Goal: Task Accomplishment & Management: Complete application form

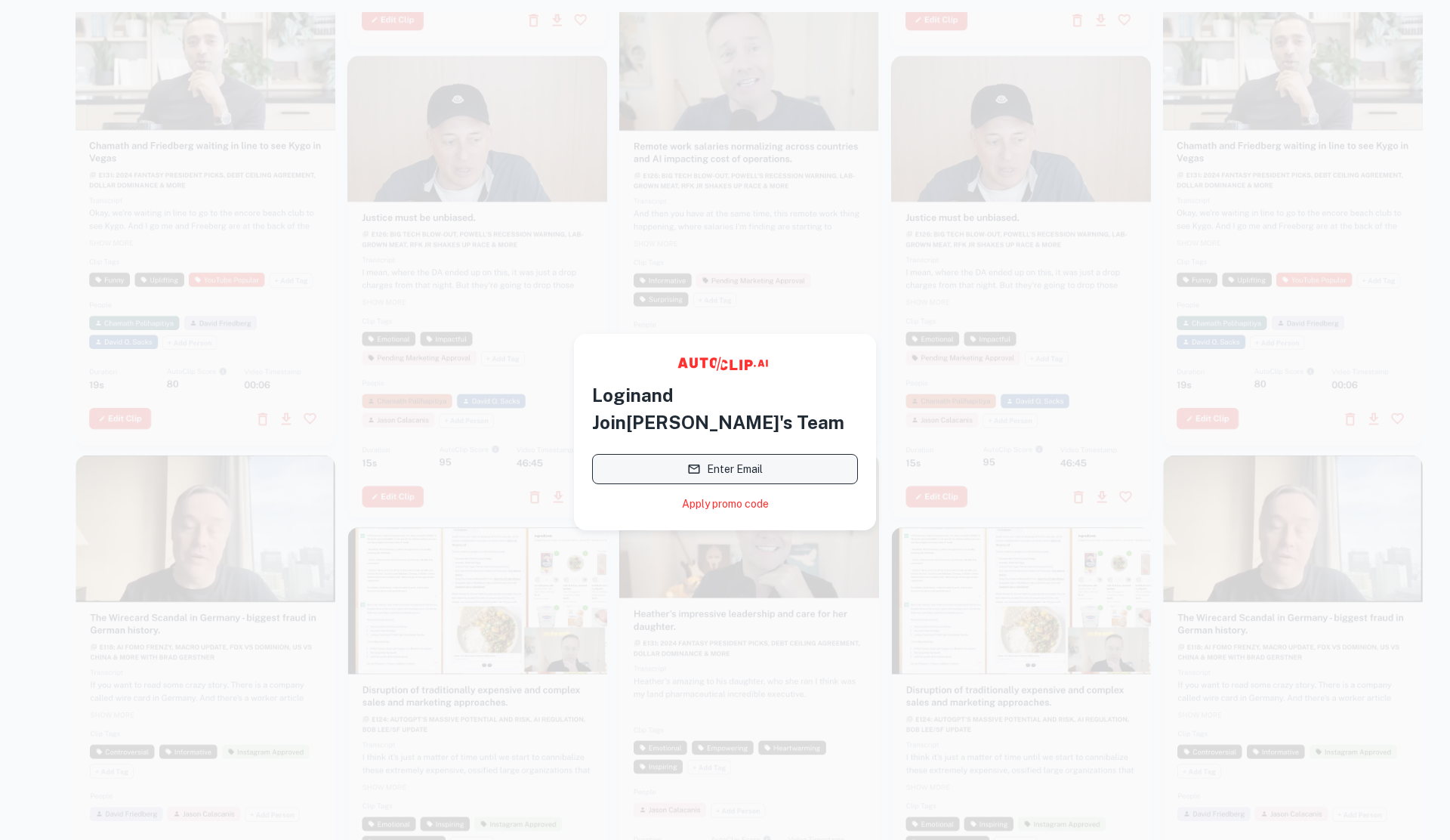
click at [754, 454] on button "Enter Email" at bounding box center [725, 469] width 266 height 30
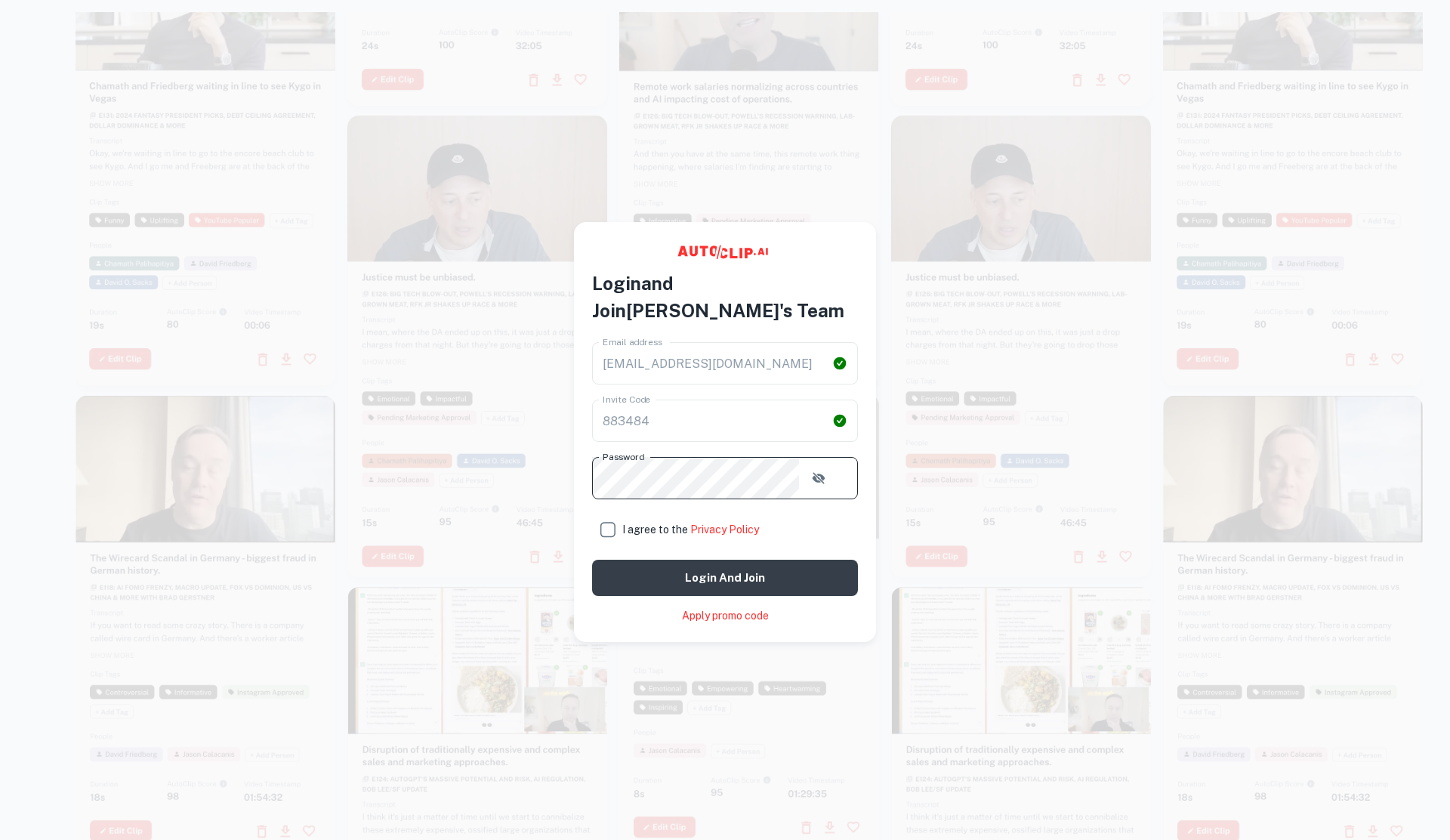
click at [622, 519] on input "I agree to the Privacy Policy" at bounding box center [607, 529] width 30 height 30
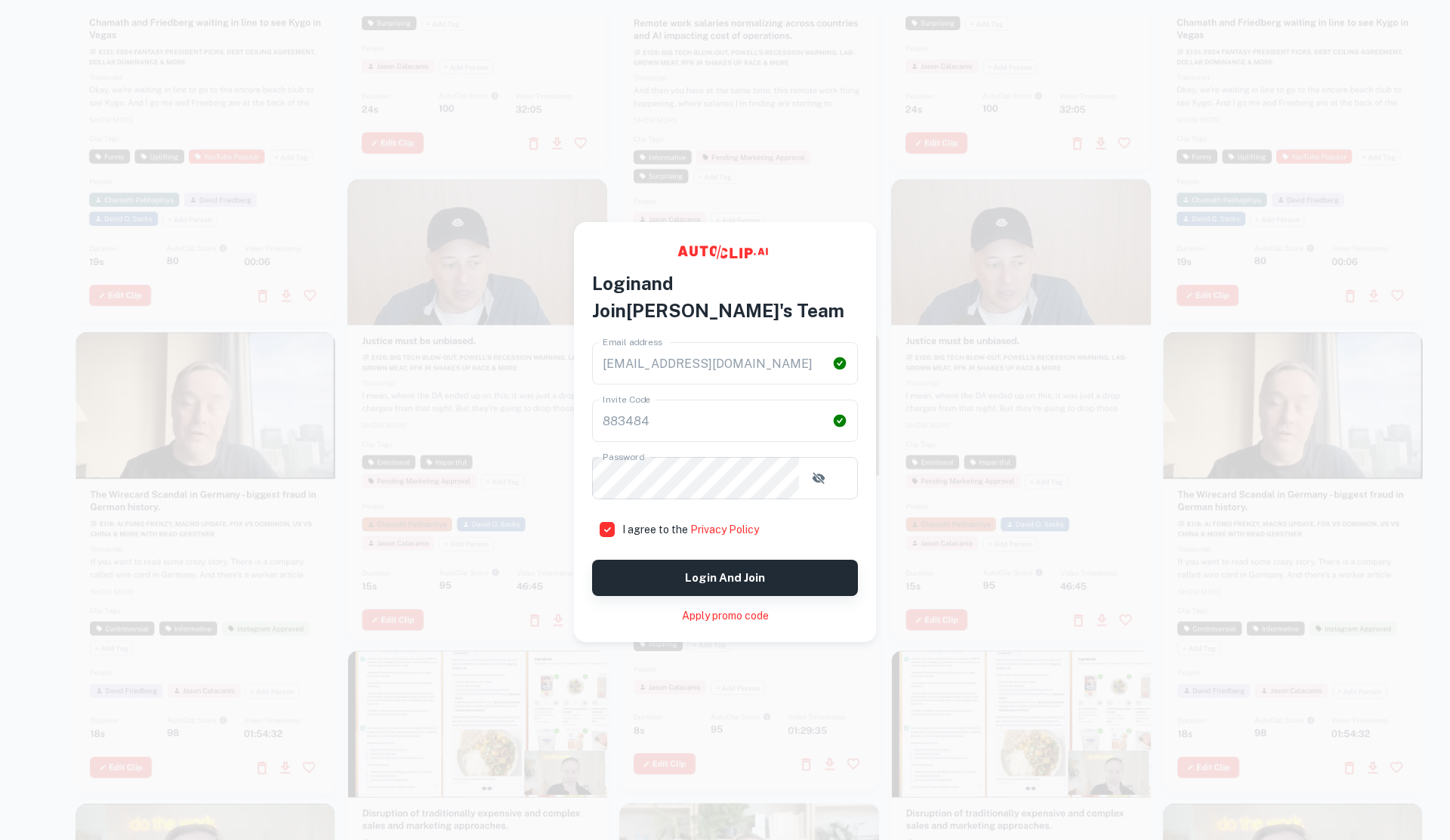
click at [694, 566] on button "Login and join" at bounding box center [725, 578] width 266 height 37
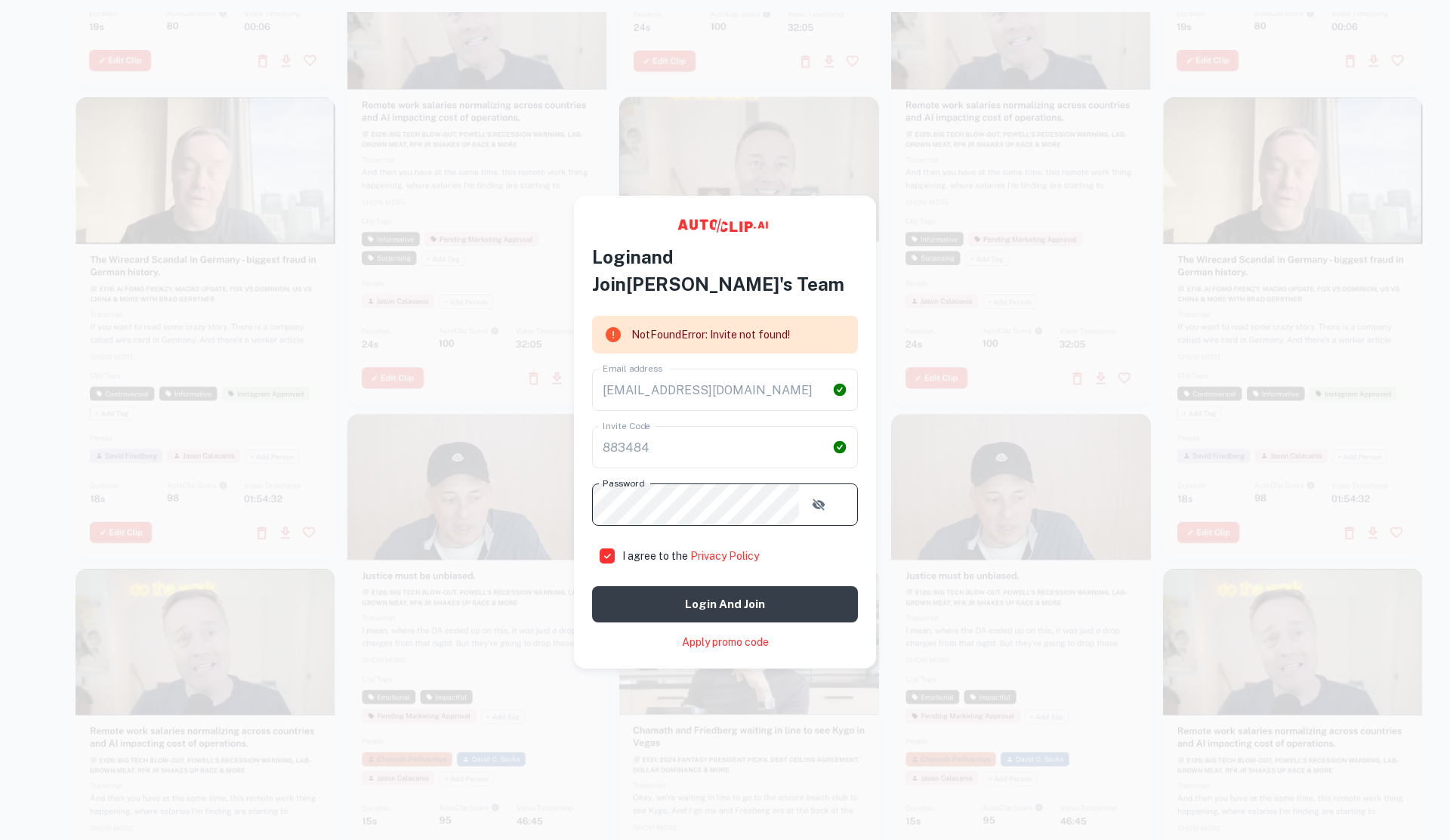
click at [825, 498] on icon "button" at bounding box center [819, 504] width 13 height 11
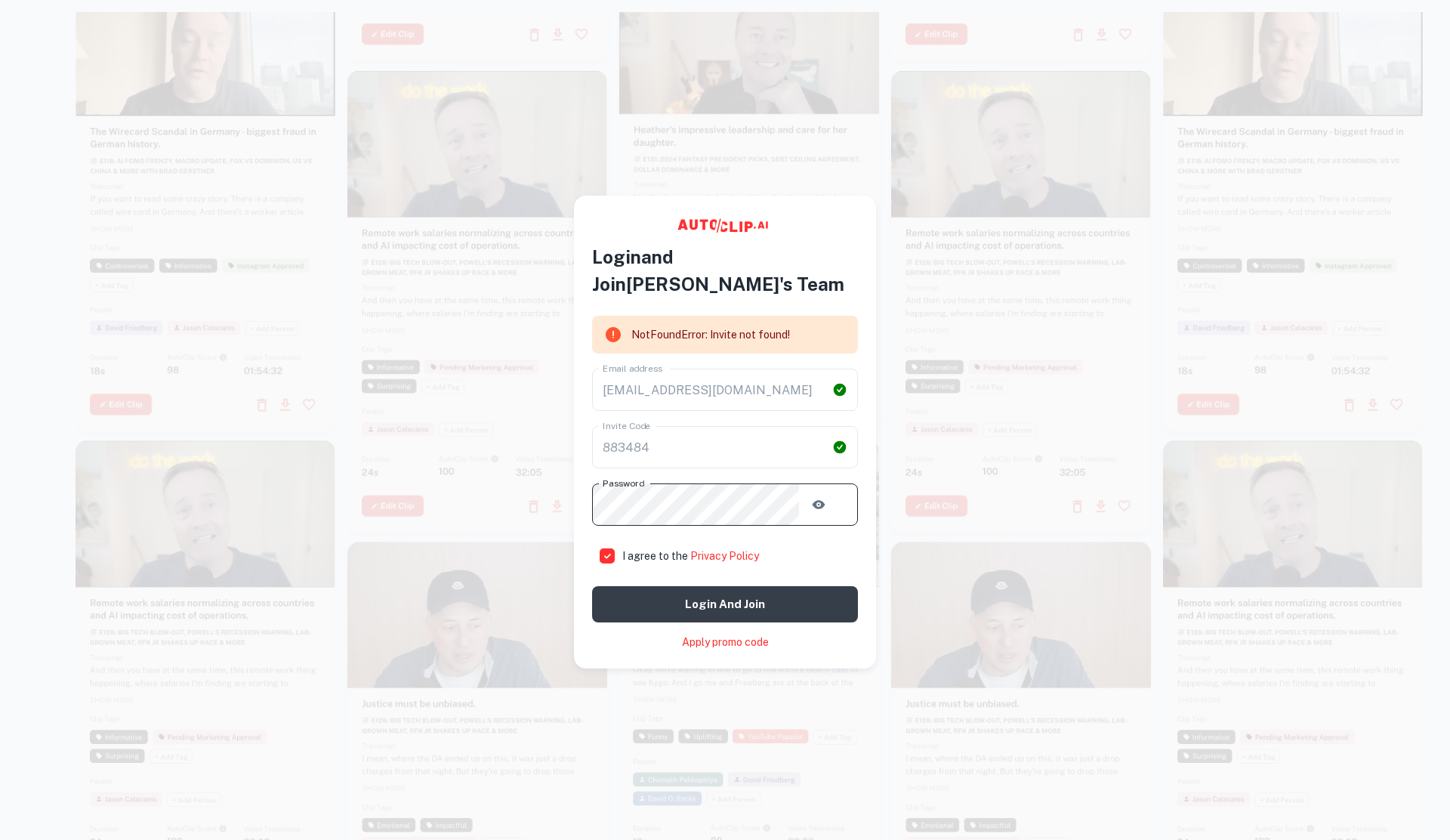
click at [559, 488] on main "Login and [PERSON_NAME]'s Team NotFoundError: Invite not found! Email address […" at bounding box center [725, 432] width 1450 height 840
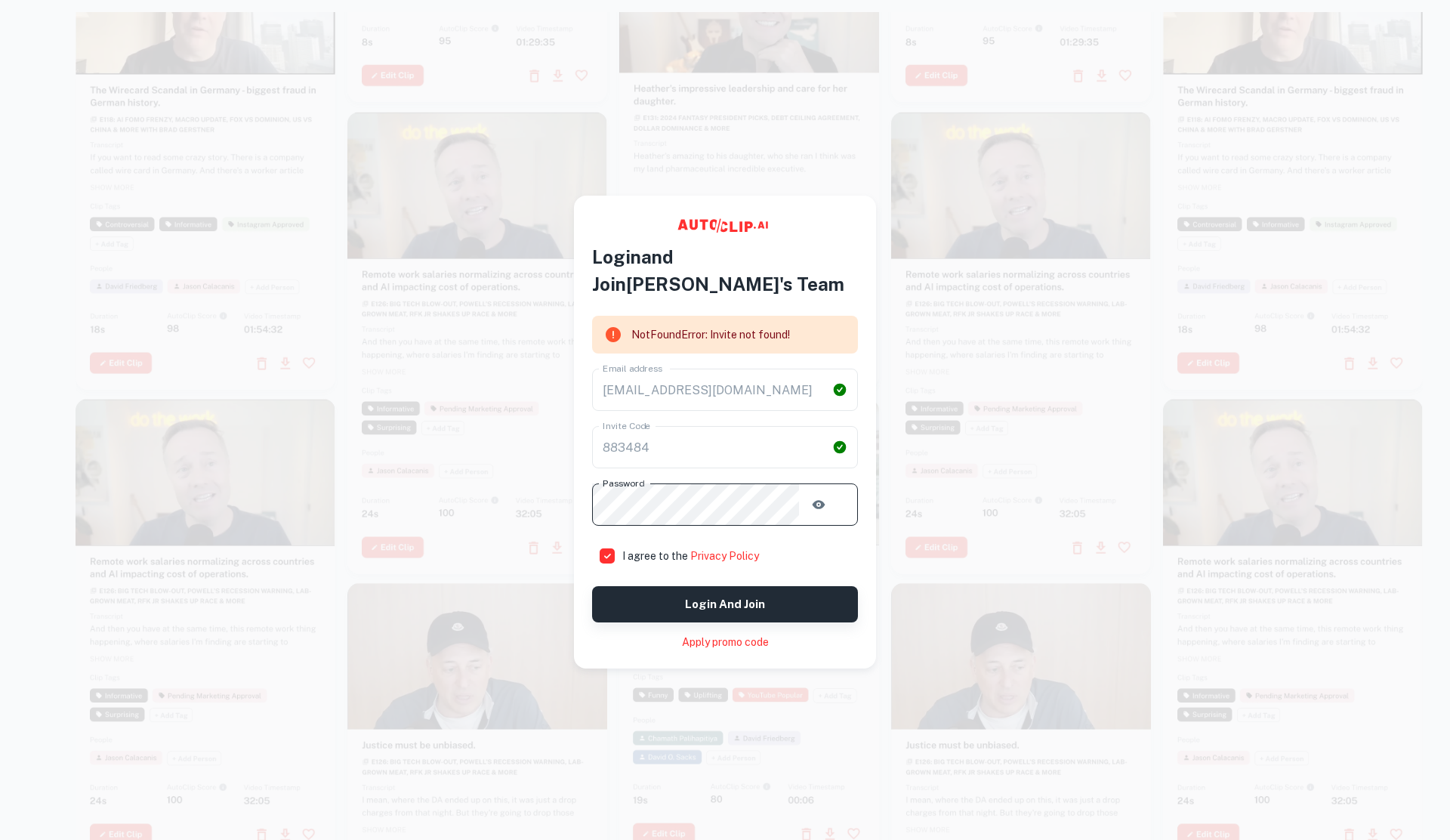
click at [617, 590] on button "Login and join" at bounding box center [725, 604] width 266 height 37
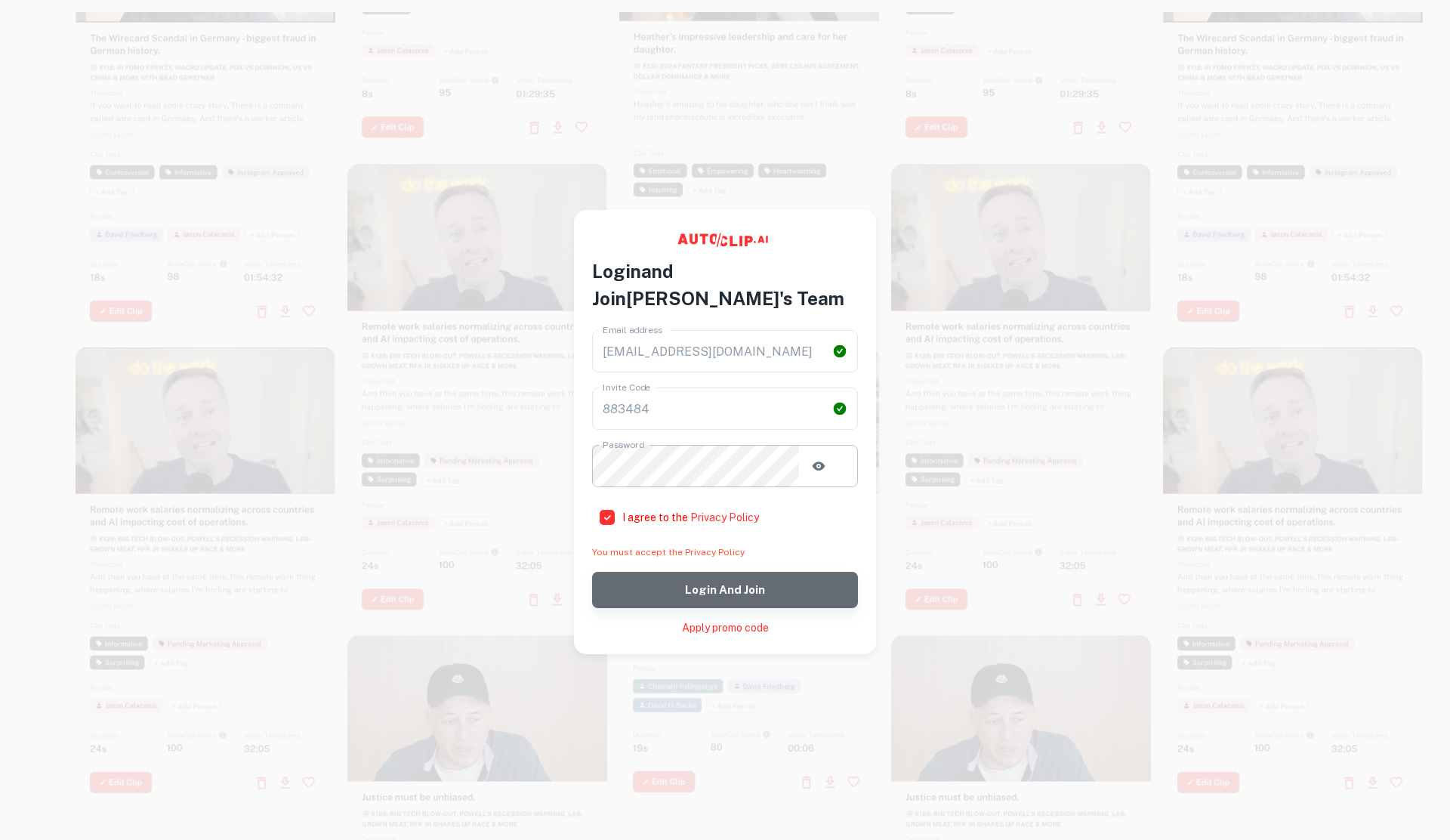
click at [738, 572] on button "Login and join" at bounding box center [725, 590] width 266 height 37
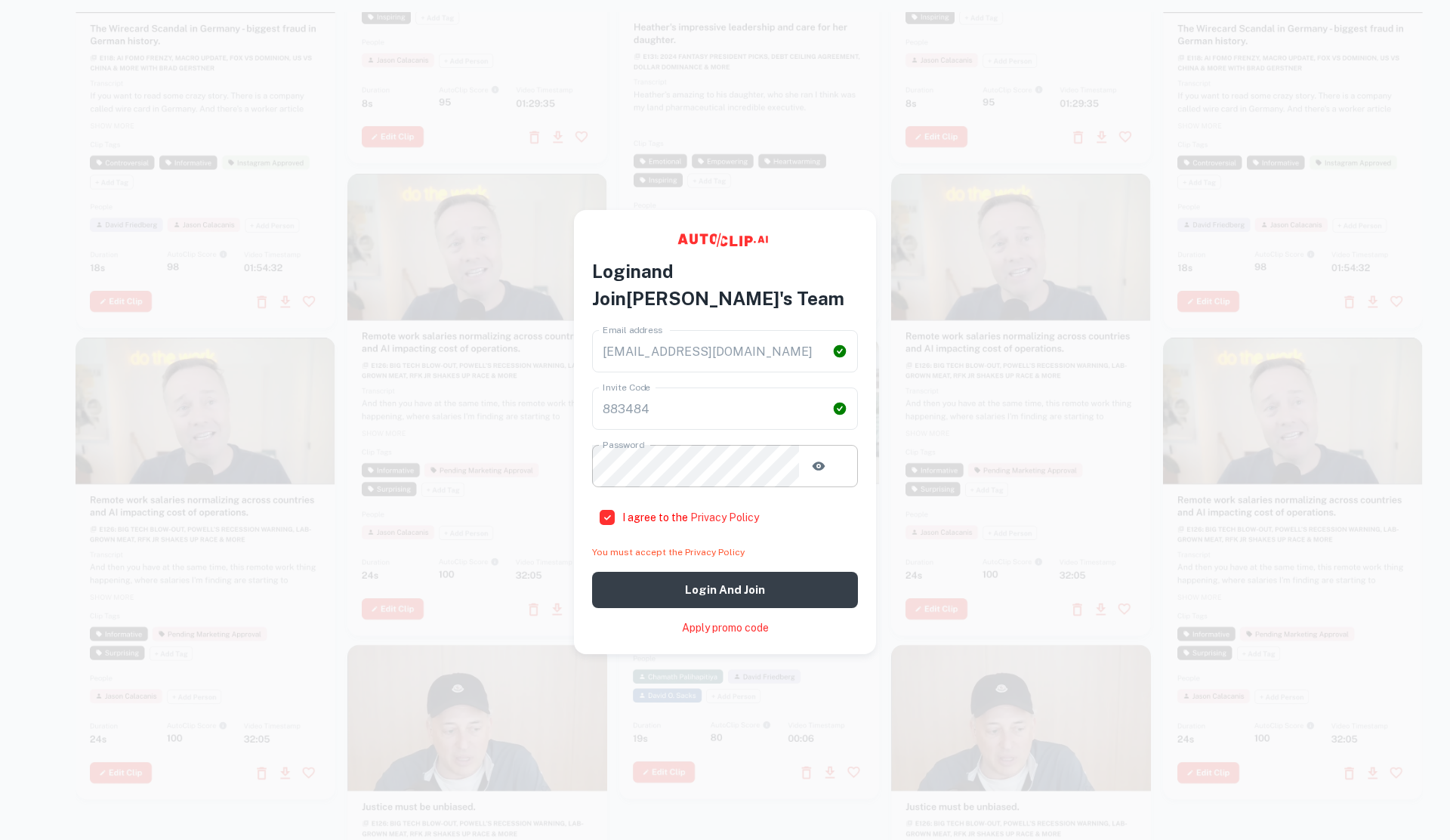
click at [622, 502] on input "I agree to the Privacy Policy" at bounding box center [607, 517] width 30 height 30
click at [724, 587] on button "Login and join" at bounding box center [725, 590] width 266 height 37
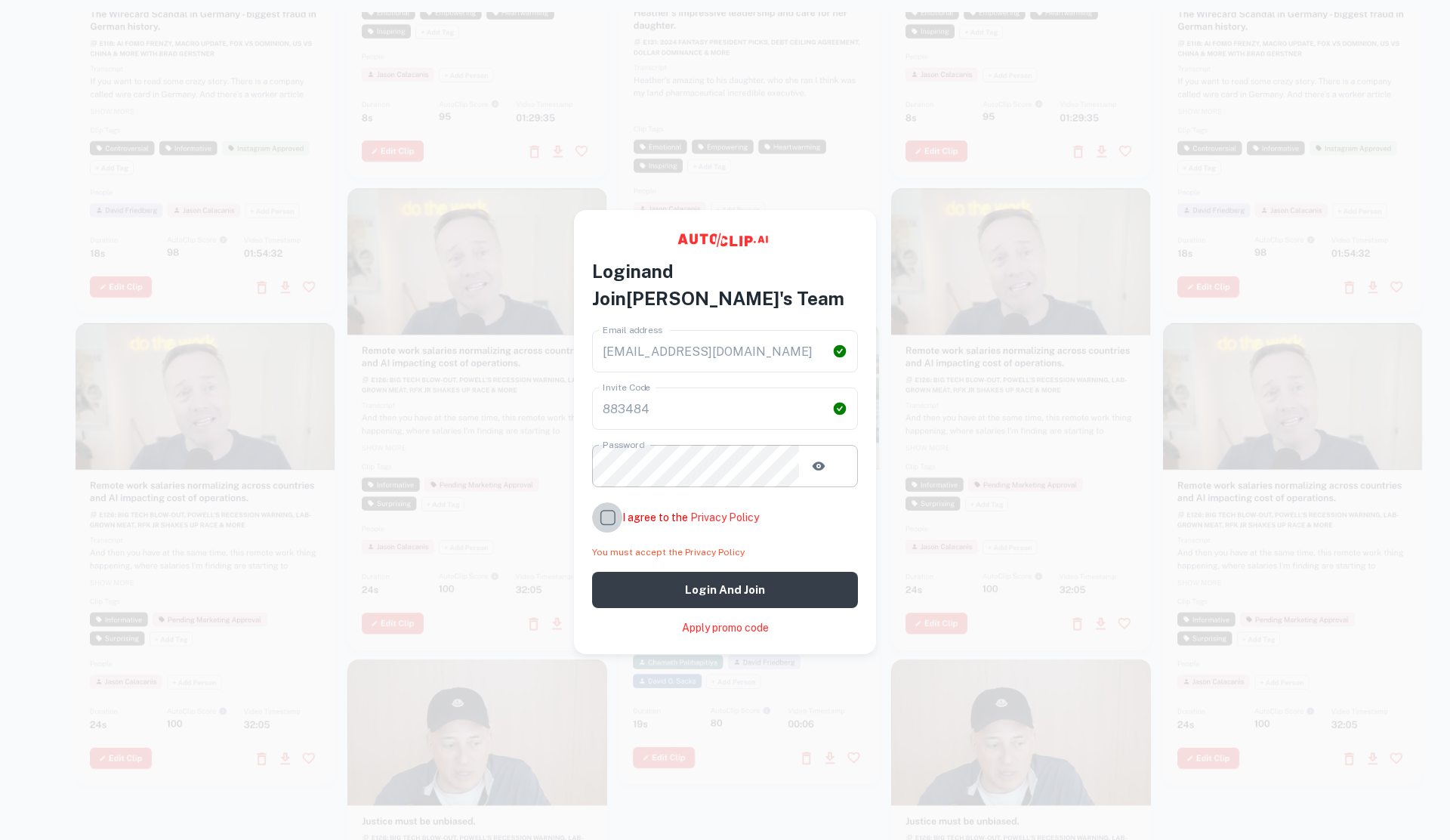
click at [622, 502] on input "I agree to the Privacy Policy" at bounding box center [607, 517] width 30 height 30
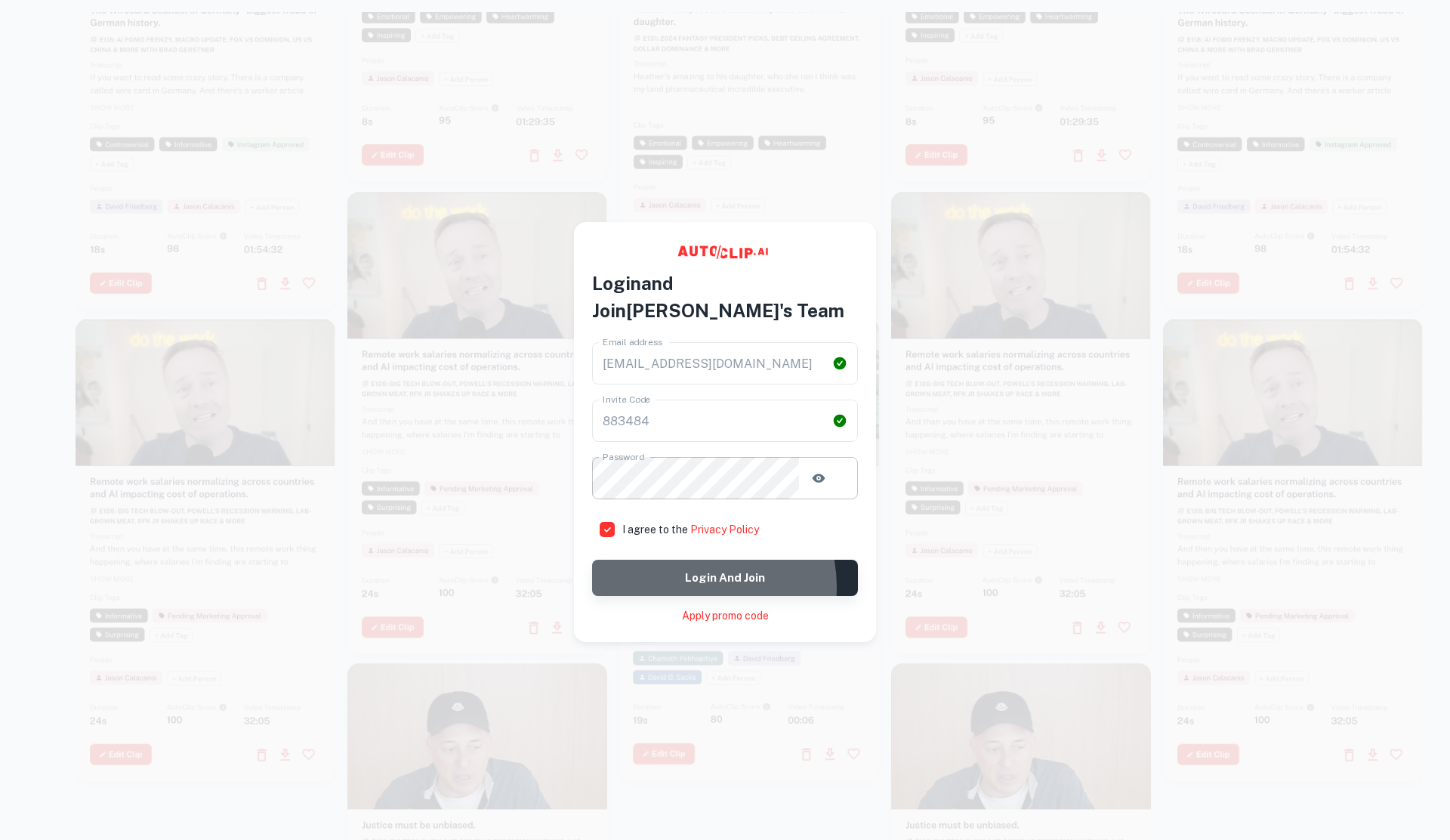
click at [697, 573] on button "Login and join" at bounding box center [725, 578] width 266 height 37
checkbox input "true"
